Goal: Task Accomplishment & Management: Manage account settings

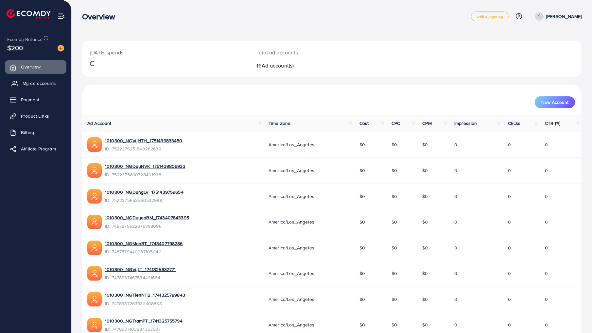
click at [27, 83] on span "My ad accounts" at bounding box center [39, 83] width 33 height 7
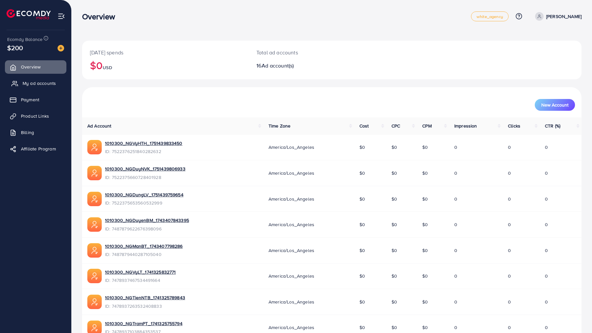
click at [43, 87] on link "My ad accounts" at bounding box center [36, 83] width 62 height 13
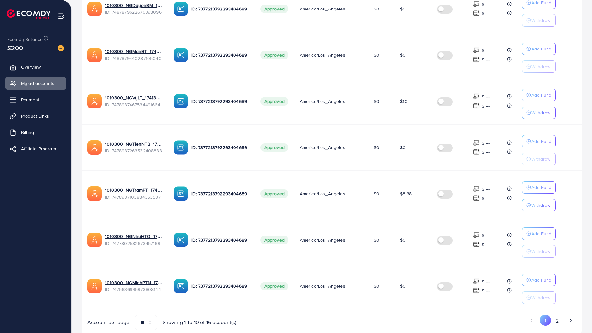
scroll to position [338, 0]
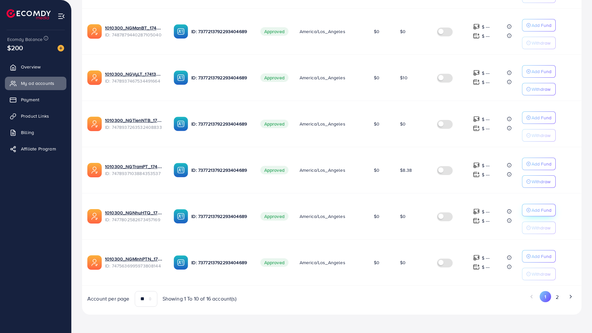
click at [535, 207] on p "Add Fund" at bounding box center [542, 210] width 20 height 8
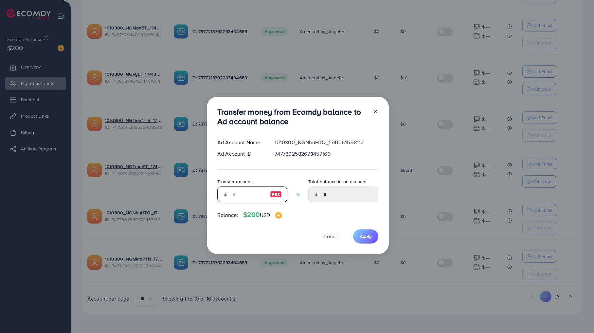
drag, startPoint x: 257, startPoint y: 195, endPoint x: 225, endPoint y: 197, distance: 31.8
click at [256, 196] on input "number" at bounding box center [248, 194] width 33 height 16
type input "*"
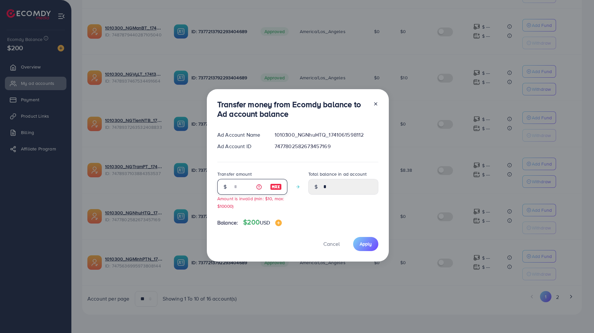
type input "****"
type input "**"
type input "*****"
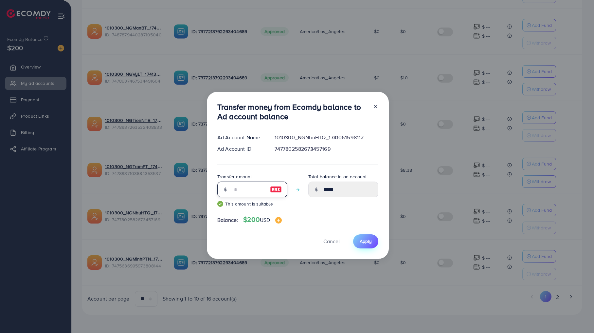
type input "**"
click at [356, 243] on button "Apply" at bounding box center [365, 241] width 25 height 14
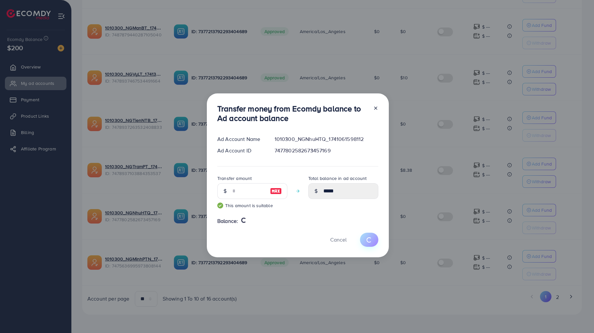
type input "*"
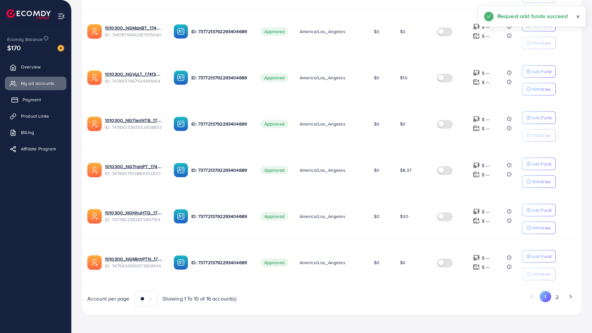
click at [24, 98] on span "Payment" at bounding box center [32, 99] width 18 height 7
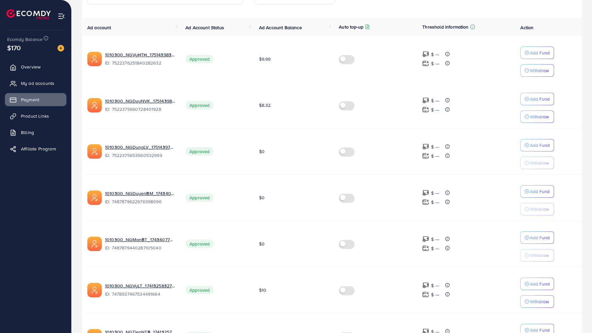
scroll to position [123, 0]
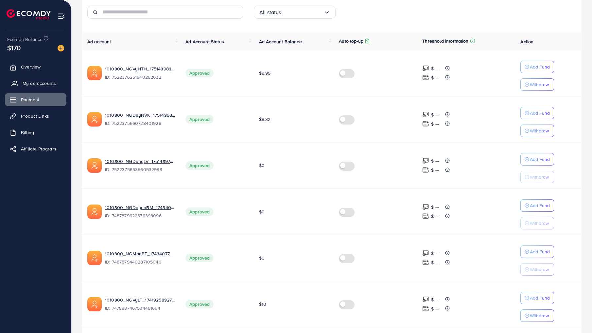
click at [31, 82] on span "My ad accounts" at bounding box center [39, 83] width 33 height 7
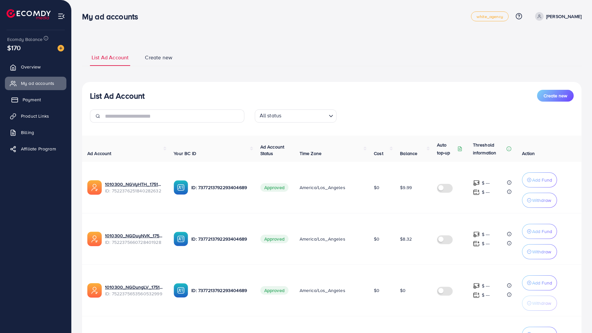
click at [53, 97] on link "Payment" at bounding box center [36, 99] width 62 height 13
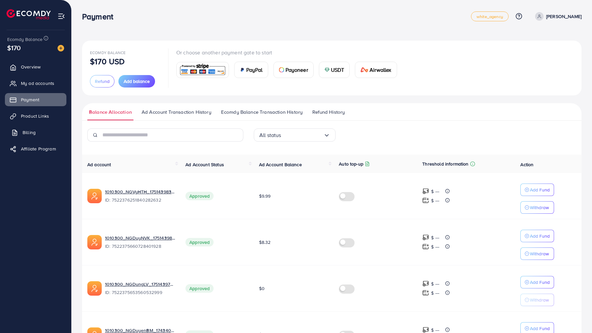
click at [48, 137] on link "Billing" at bounding box center [36, 132] width 62 height 13
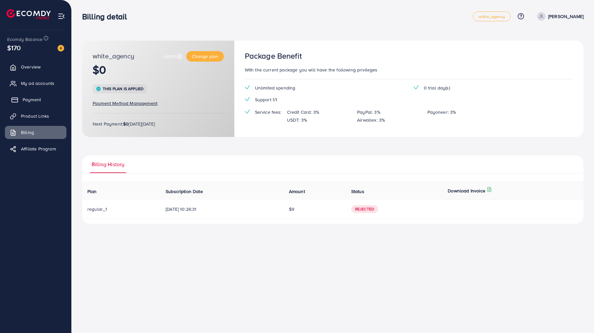
click at [30, 100] on span "Payment" at bounding box center [32, 99] width 18 height 7
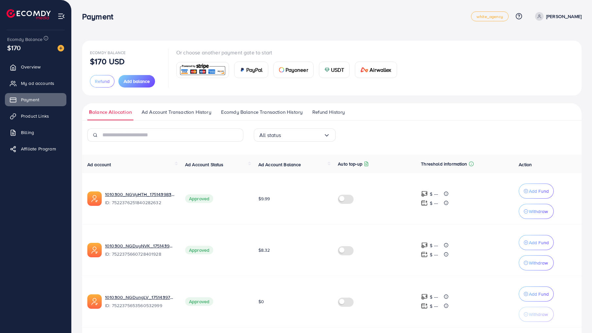
click at [175, 111] on span "Ad Account Transaction History" at bounding box center [177, 111] width 70 height 7
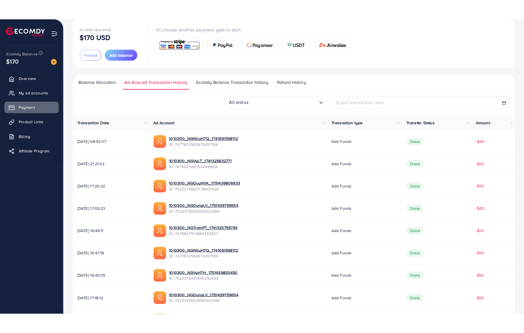
scroll to position [82, 0]
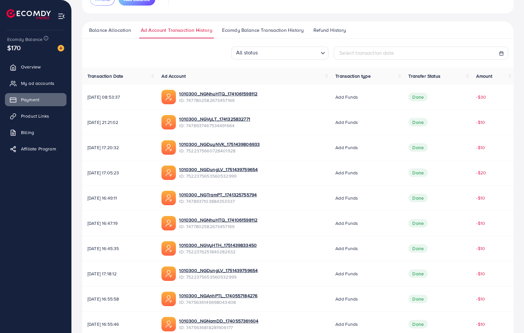
click at [243, 254] on span "ID: 7522376251840282632" at bounding box center [218, 251] width 78 height 7
copy span "7522376251840282632"
